Goal: Find specific page/section: Find specific page/section

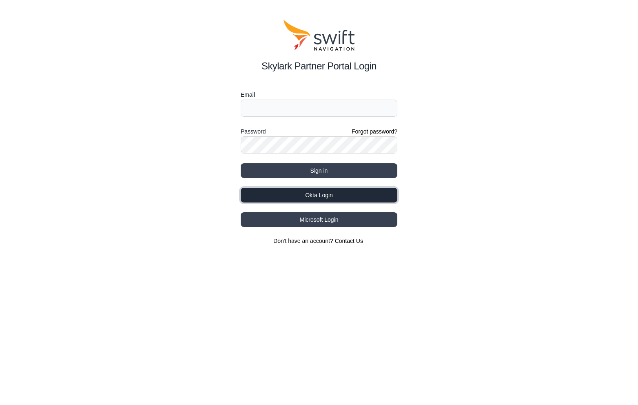
click at [353, 193] on button "Okta Login" at bounding box center [319, 195] width 157 height 15
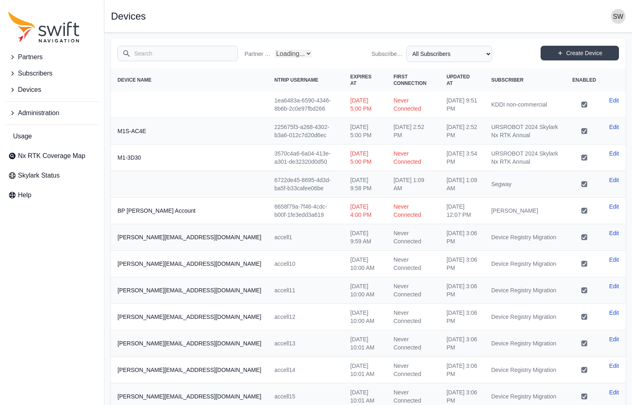
select select "Partner Name"
click at [22, 194] on span "Help" at bounding box center [24, 195] width 13 height 10
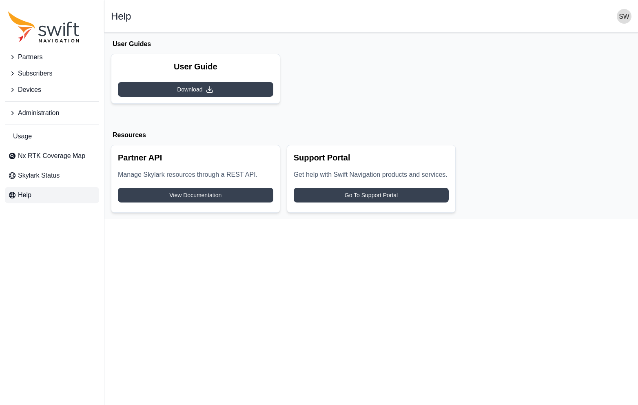
click at [10, 109] on icon "Sidenav" at bounding box center [12, 113] width 8 height 8
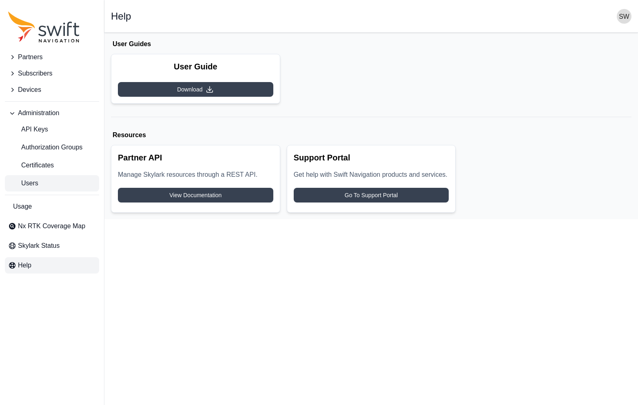
click at [32, 178] on link "Users" at bounding box center [52, 183] width 94 height 16
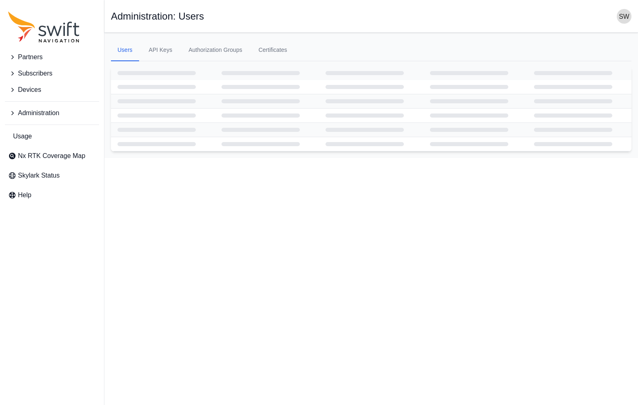
select select "ab3272ce-40d0-4c94-a524-96a758ab755c"
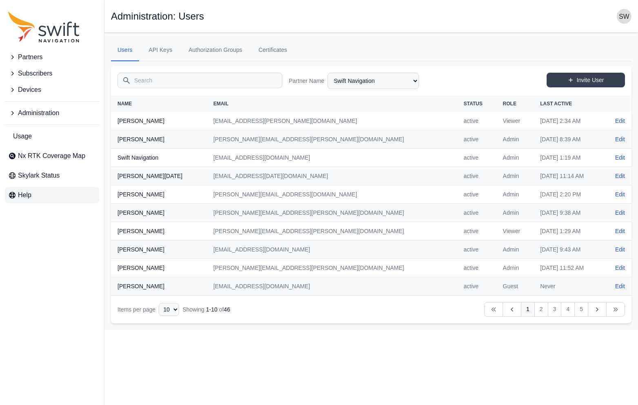
click at [27, 197] on span "Help" at bounding box center [24, 195] width 13 height 10
